Goal: Task Accomplishment & Management: Complete application form

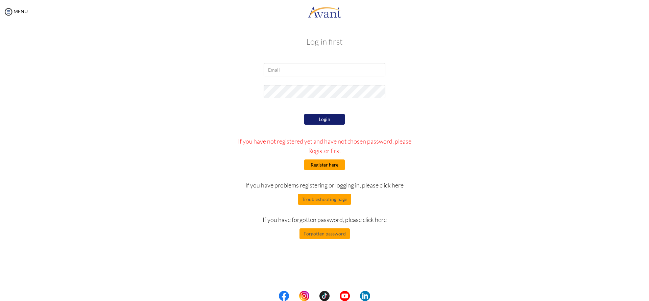
click at [322, 164] on button "Register here" at bounding box center [324, 164] width 41 height 11
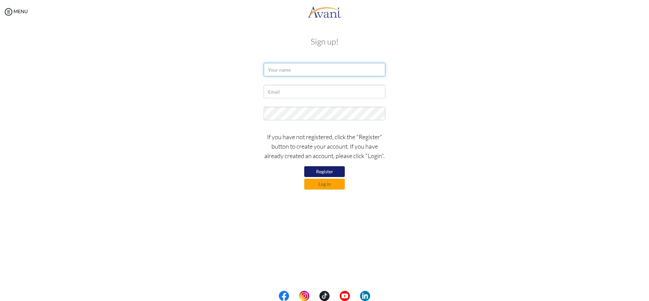
click at [280, 71] on input "text" at bounding box center [325, 70] width 122 height 14
type input "[PERSON_NAME]"
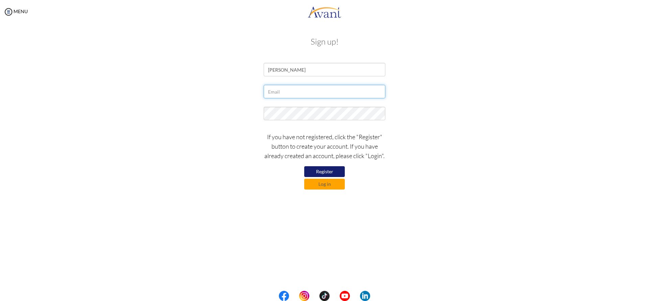
click at [274, 92] on input "text" at bounding box center [325, 92] width 122 height 14
type input "[EMAIL_ADDRESS][DOMAIN_NAME]"
click at [321, 169] on button "Register" at bounding box center [324, 171] width 41 height 11
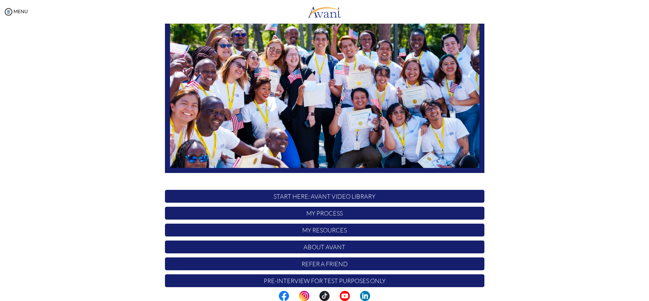
scroll to position [74, 0]
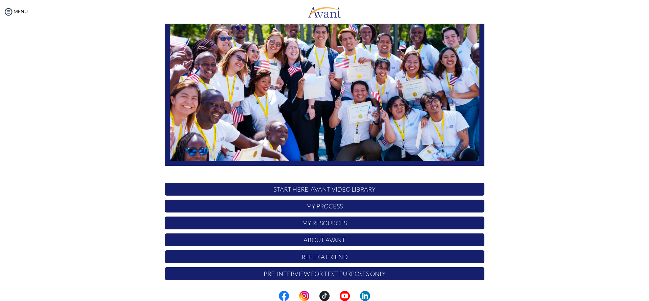
click at [278, 192] on p "START HERE: Avant Video Library" at bounding box center [324, 189] width 319 height 13
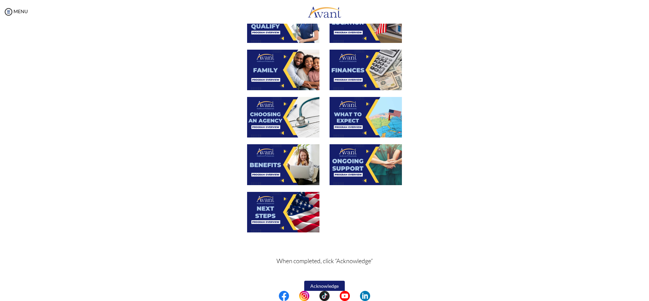
scroll to position [164, 0]
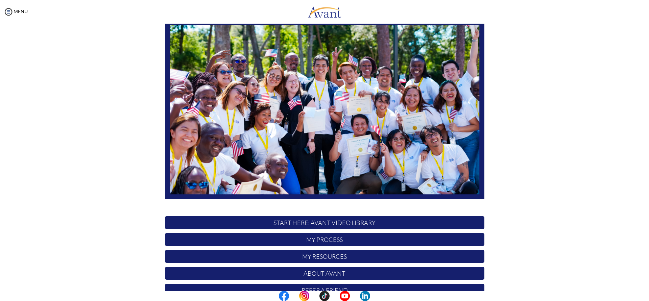
scroll to position [41, 0]
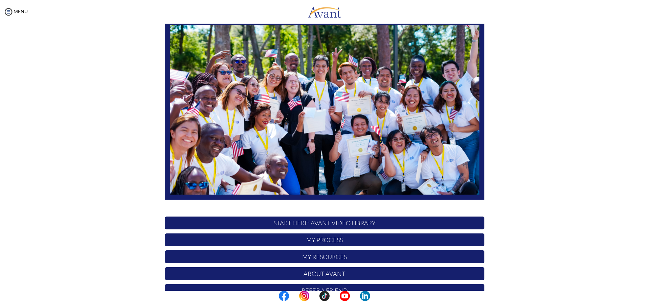
click at [302, 243] on p "My Process" at bounding box center [324, 240] width 319 height 13
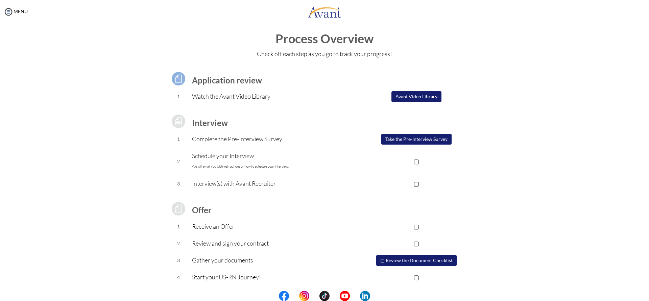
scroll to position [6, 0]
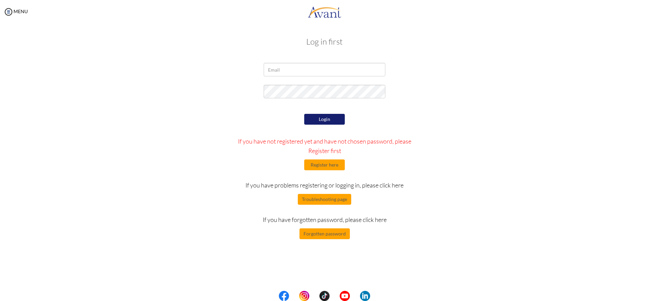
click at [0, 0] on div at bounding box center [0, 0] width 0 height 0
click at [303, 69] on input "email" at bounding box center [325, 70] width 122 height 14
type input "[EMAIL_ADDRESS][DOMAIN_NAME]"
click at [324, 121] on button "Login" at bounding box center [324, 119] width 41 height 11
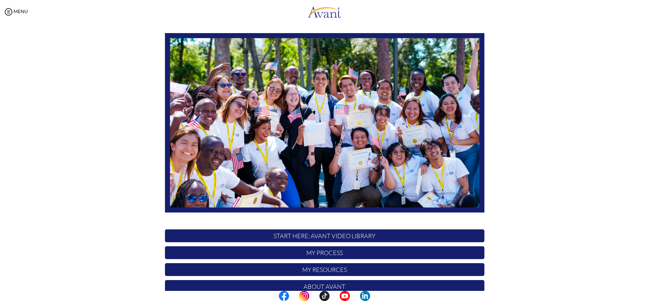
scroll to position [74, 0]
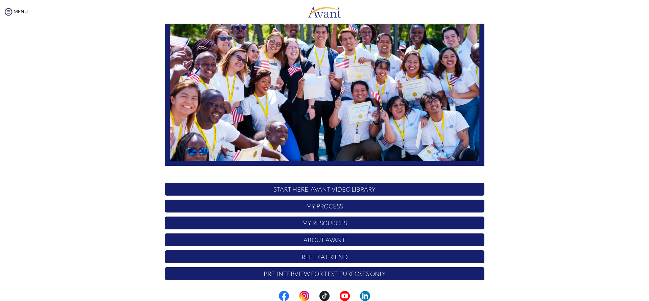
click at [309, 207] on p "My Process" at bounding box center [324, 206] width 319 height 13
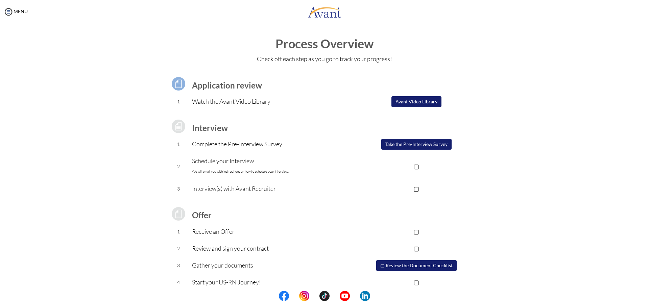
click at [418, 103] on button "Avant Video Library" at bounding box center [416, 101] width 50 height 11
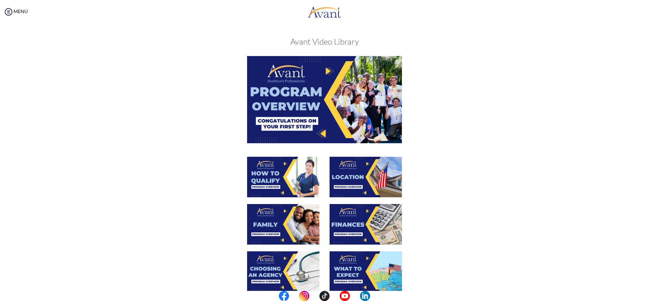
click at [313, 103] on img at bounding box center [324, 99] width 155 height 87
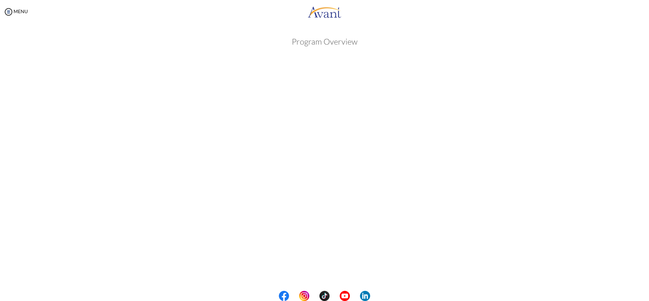
click at [260, 297] on center at bounding box center [324, 296] width 649 height 10
